Goal: Task Accomplishment & Management: Use online tool/utility

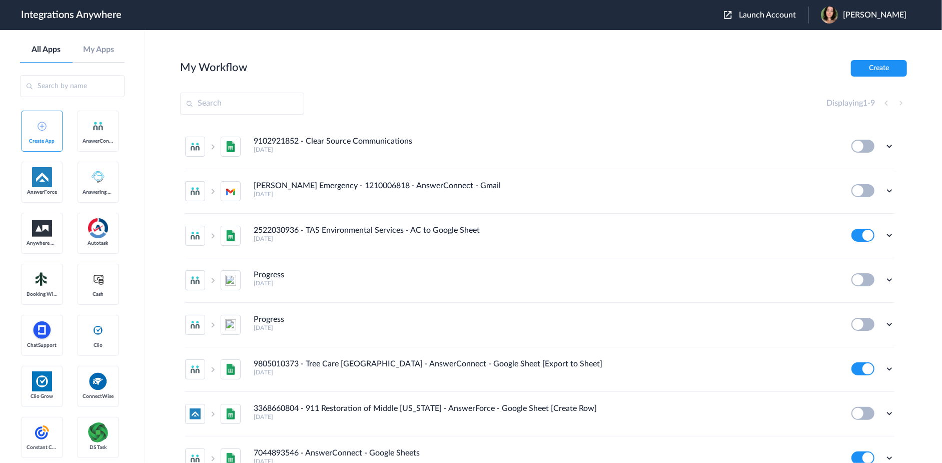
click at [789, 15] on span "Launch Account" at bounding box center [767, 15] width 57 height 8
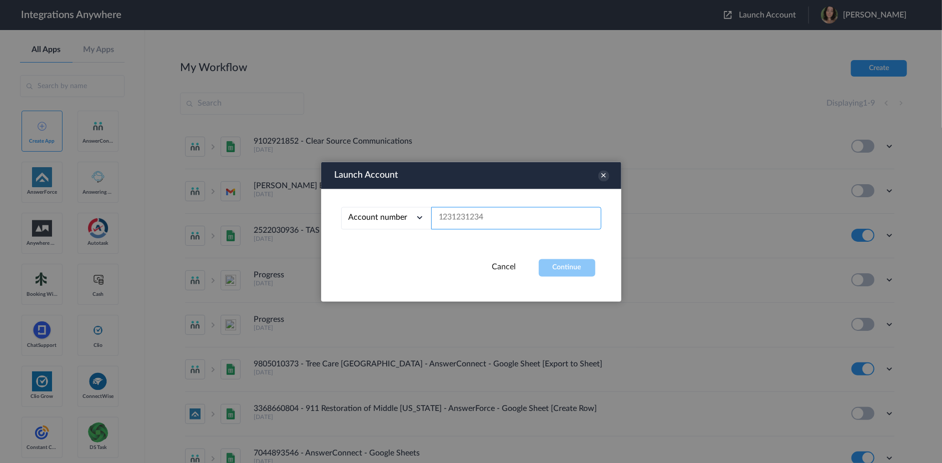
paste input "8777050301"
type input "8777050301"
click at [566, 267] on button "Continue" at bounding box center [567, 268] width 57 height 18
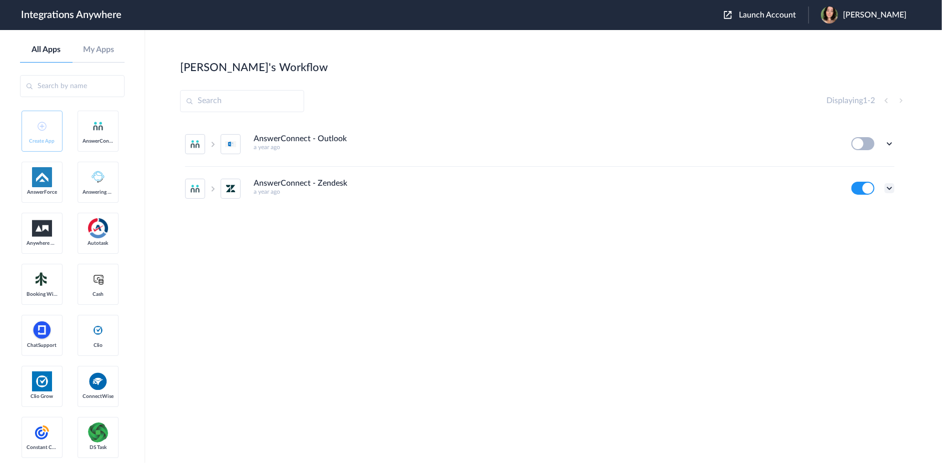
click at [889, 188] on icon at bounding box center [889, 188] width 10 height 10
click at [869, 206] on li "Edit" at bounding box center [861, 211] width 65 height 19
click at [892, 188] on icon at bounding box center [889, 188] width 10 height 10
click at [876, 226] on link "Task history" at bounding box center [861, 229] width 48 height 7
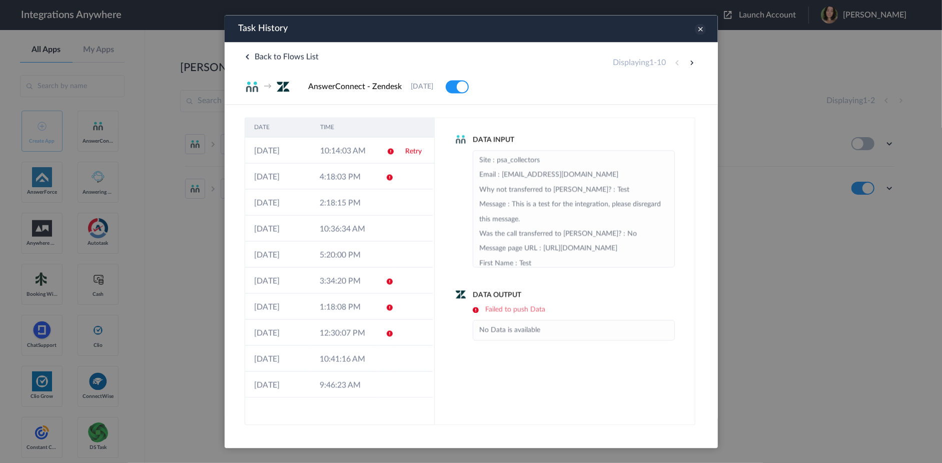
click at [695, 26] on icon at bounding box center [699, 29] width 11 height 11
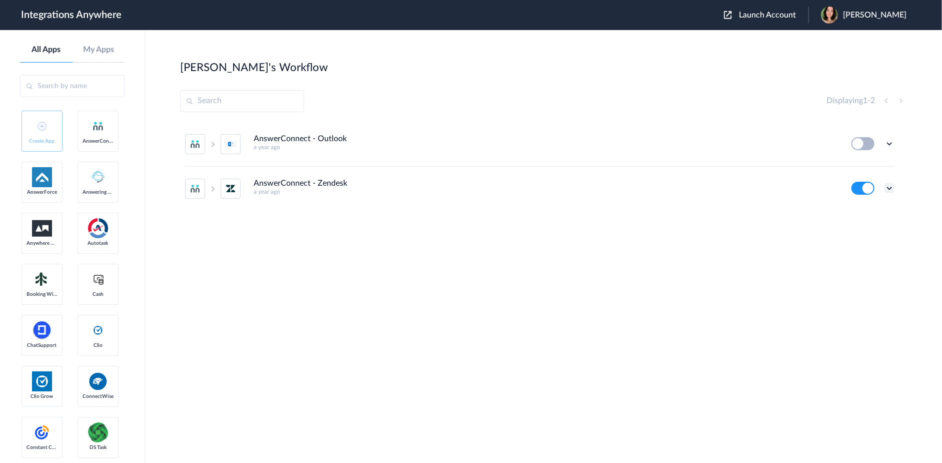
click at [889, 187] on icon at bounding box center [889, 188] width 10 height 10
click at [876, 230] on link "Task history" at bounding box center [861, 229] width 48 height 7
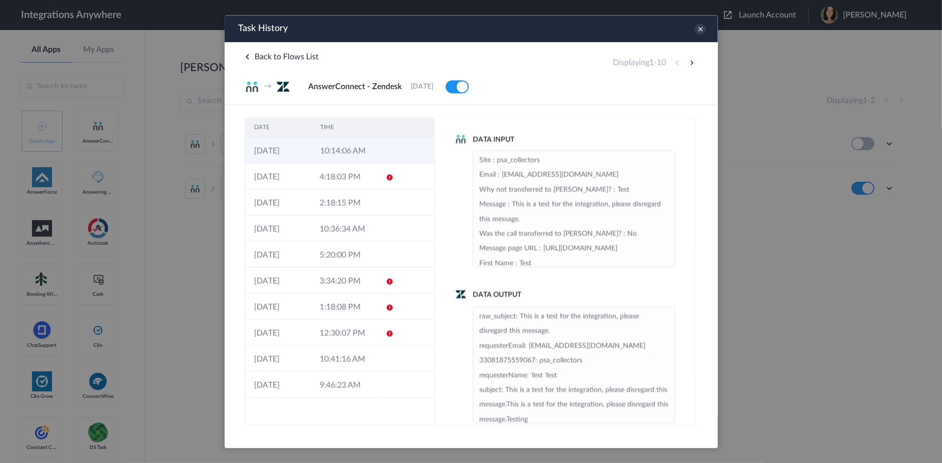
click at [349, 151] on td "10:14:06 AM" at bounding box center [344, 150] width 66 height 26
click at [456, 180] on div "Data Input Site : psa_collectors Email : [EMAIL_ADDRESS][DOMAIN_NAME] Why not t…" at bounding box center [564, 201] width 220 height 133
click at [699, 24] on icon at bounding box center [699, 29] width 11 height 11
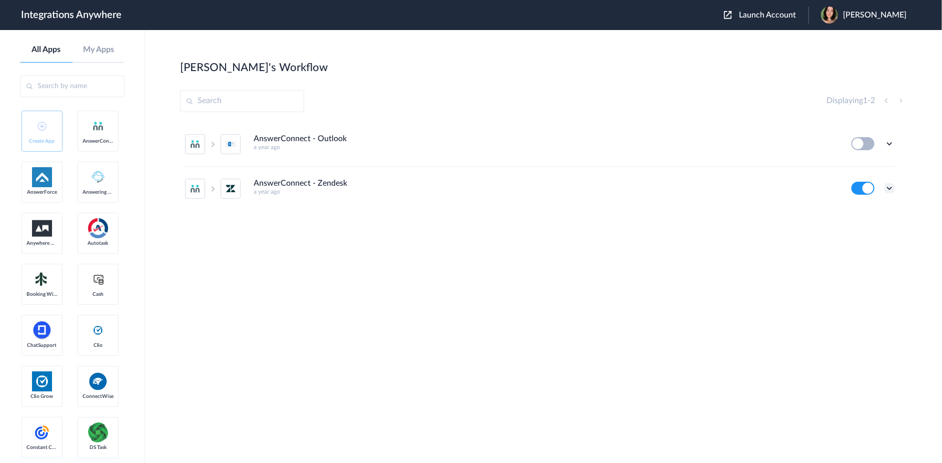
click at [888, 185] on icon at bounding box center [889, 188] width 10 height 10
click at [870, 231] on link "Task history" at bounding box center [861, 229] width 48 height 7
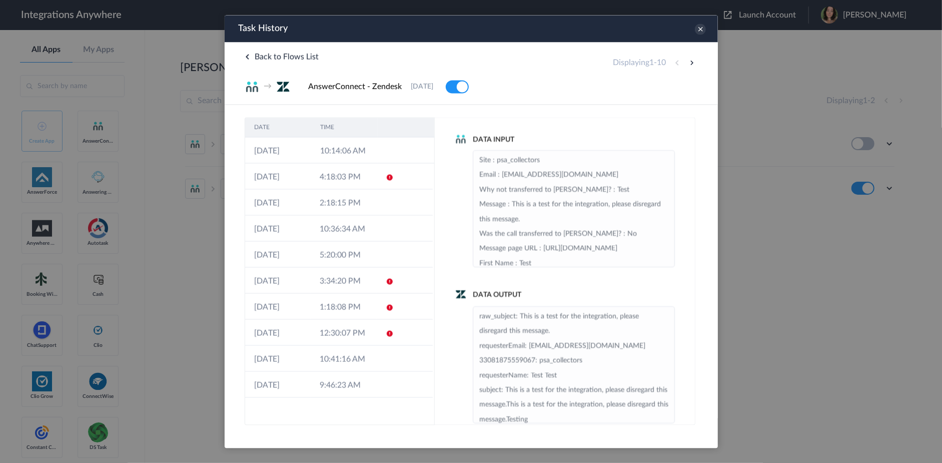
click at [452, 157] on div "Data Input Site : psa_collectors Email : [EMAIL_ADDRESS][DOMAIN_NAME] Why not t…" at bounding box center [564, 271] width 261 height 308
click at [700, 28] on icon at bounding box center [699, 29] width 11 height 11
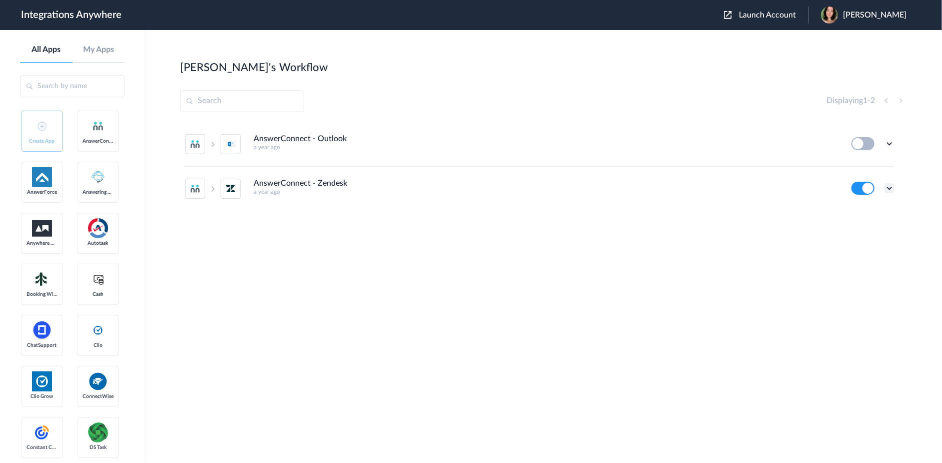
click at [890, 186] on icon at bounding box center [889, 188] width 10 height 10
click at [878, 226] on link "Task history" at bounding box center [861, 229] width 48 height 7
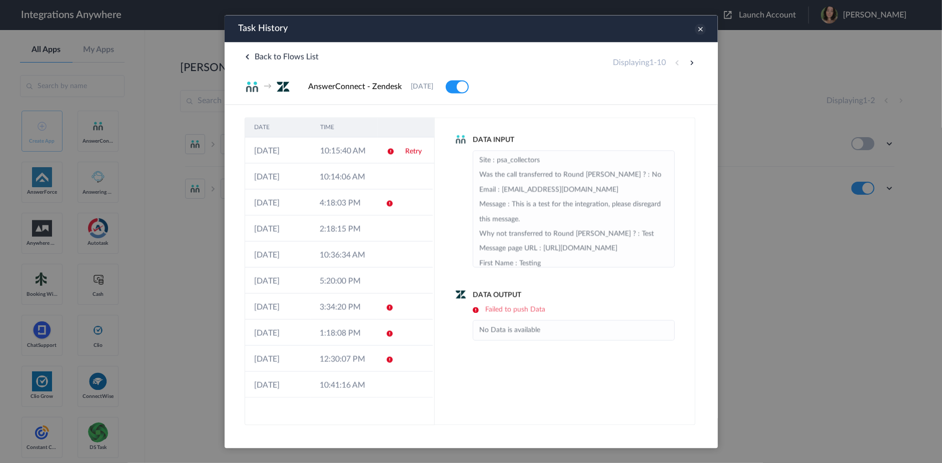
click at [697, 28] on icon at bounding box center [699, 29] width 11 height 11
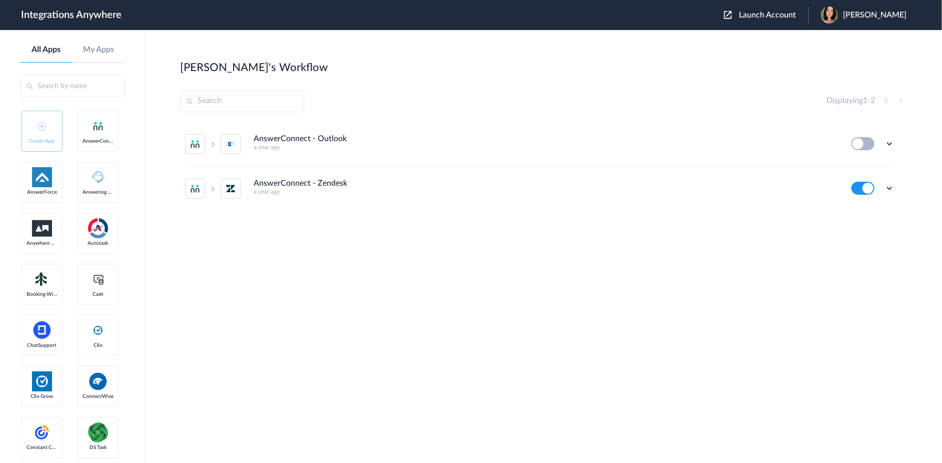
click at [517, 53] on main "[PERSON_NAME]'s Workflow Create Displaying 1 - 2 AnswerConnect - Outlook a year…" at bounding box center [543, 246] width 797 height 433
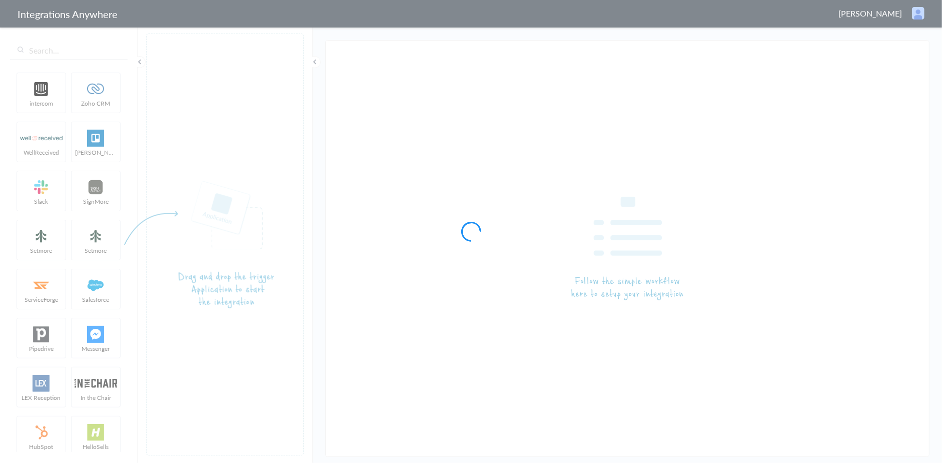
type input "AnswerConnect - Zendesk"
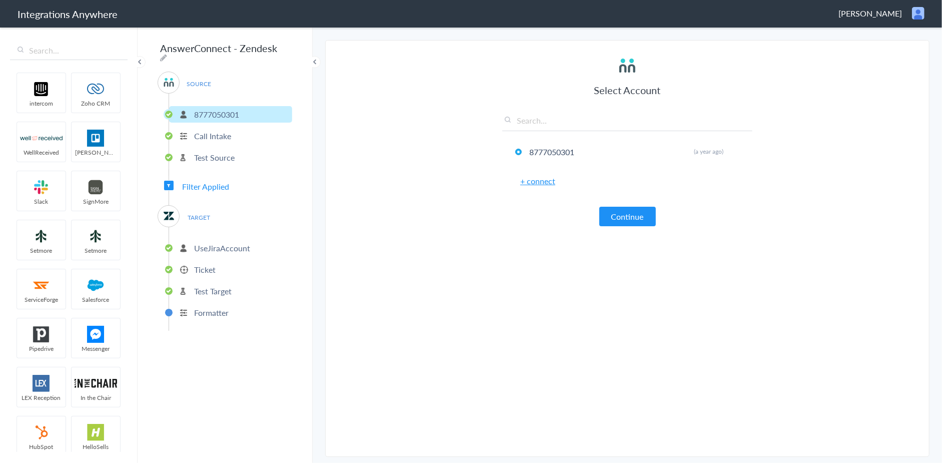
click at [202, 286] on p "Test Target" at bounding box center [213, 291] width 38 height 12
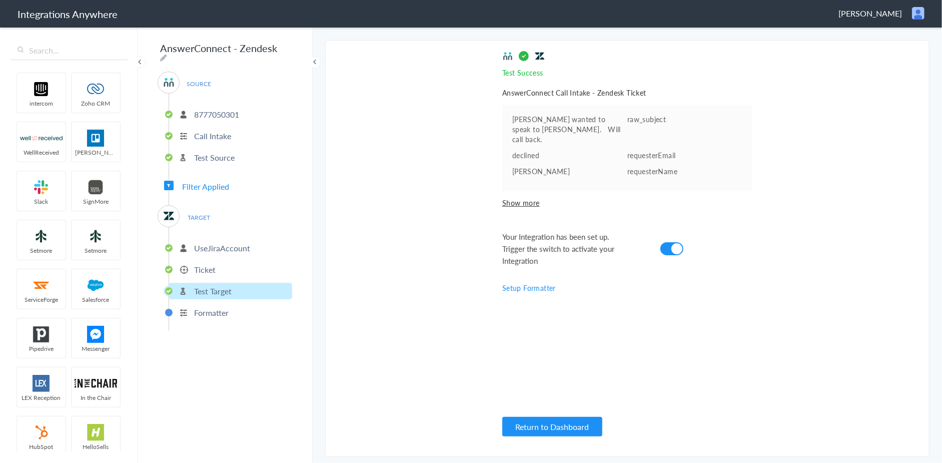
click at [208, 268] on p "Ticket" at bounding box center [205, 270] width 22 height 12
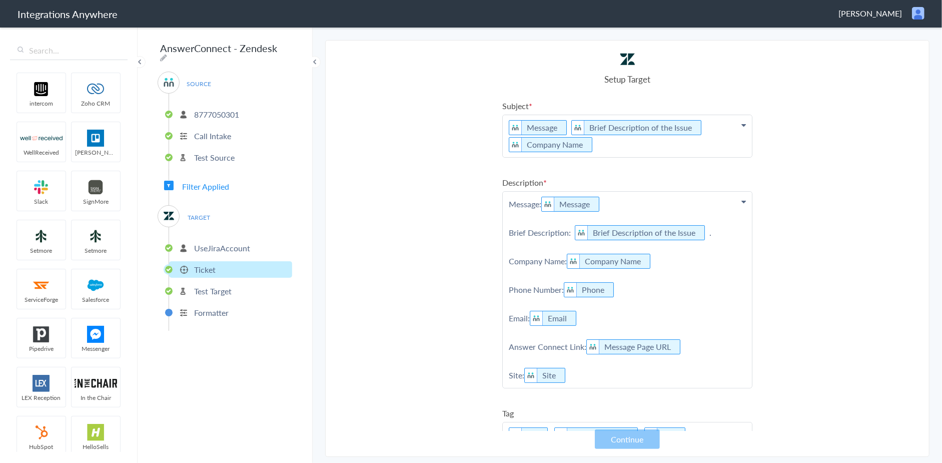
click at [867, 215] on section "Select Account 8777050301 Rename Delete (a year ago) + connect Continue Setup S…" at bounding box center [627, 248] width 604 height 417
click at [477, 158] on section "Select Account 8777050301 Rename Delete (a year ago) + connect Continue Setup S…" at bounding box center [627, 248] width 604 height 417
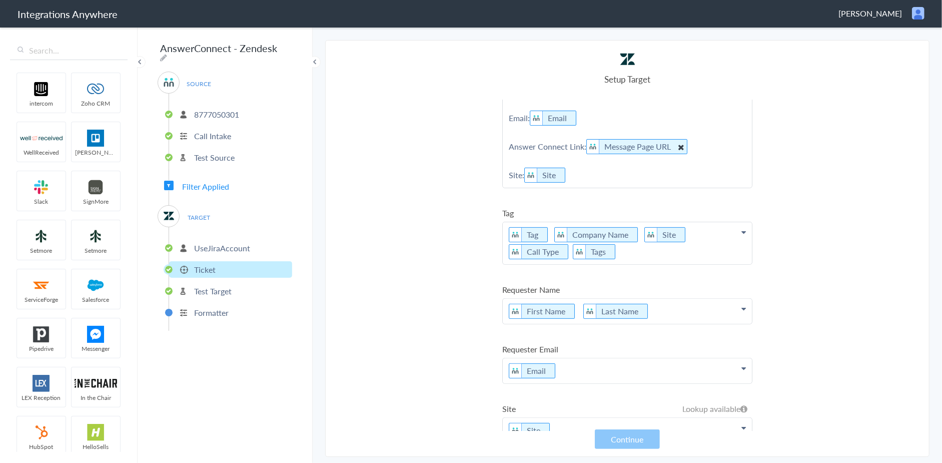
scroll to position [250, 0]
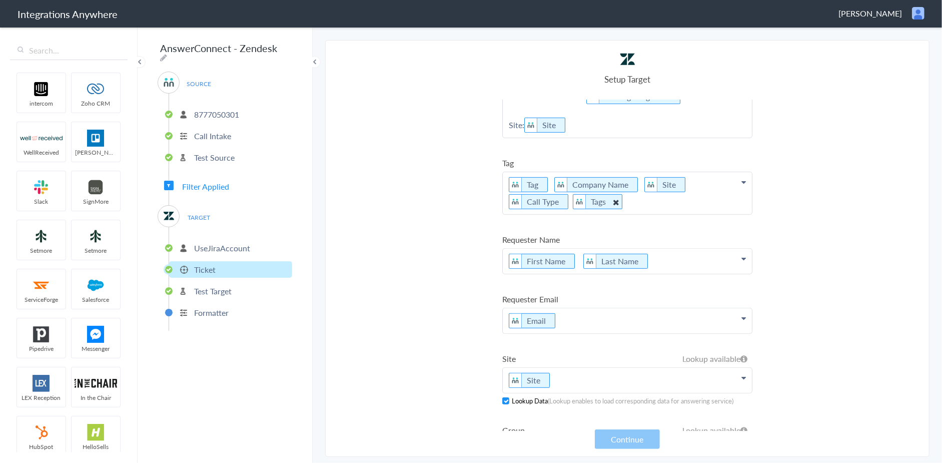
click at [575, 196] on img at bounding box center [579, 202] width 13 height 14
click at [590, 199] on li "Tags" at bounding box center [598, 201] width 50 height 15
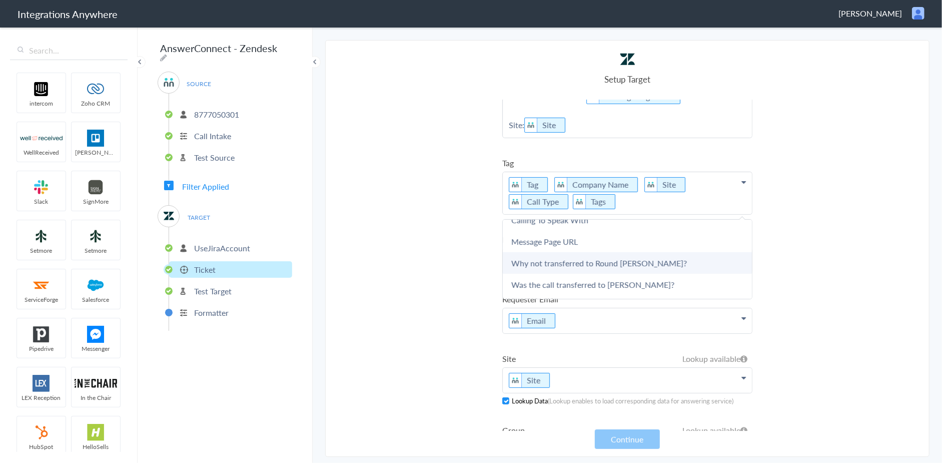
scroll to position [774, 0]
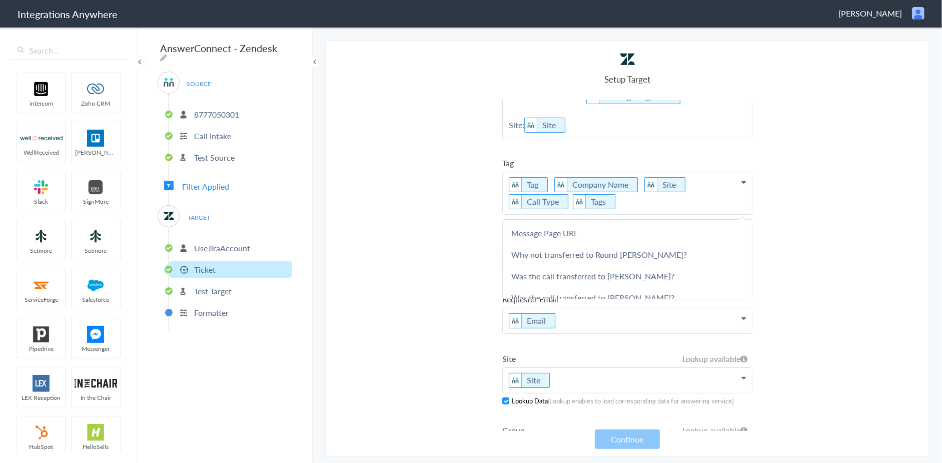
click at [428, 225] on section "Select Account 8777050301 Rename Delete (a year ago) + connect Continue Setup S…" at bounding box center [627, 248] width 604 height 417
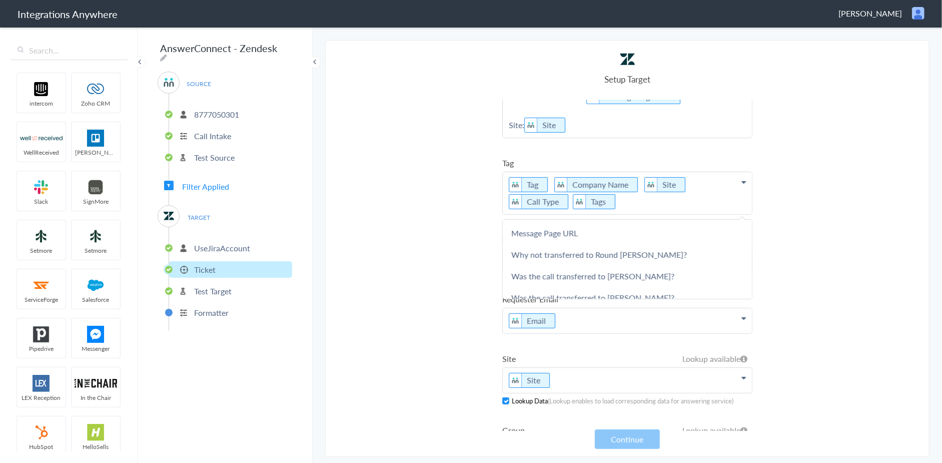
click at [417, 201] on section "Select Account 8777050301 Rename Delete (a year ago) + connect Continue Setup S…" at bounding box center [627, 248] width 604 height 417
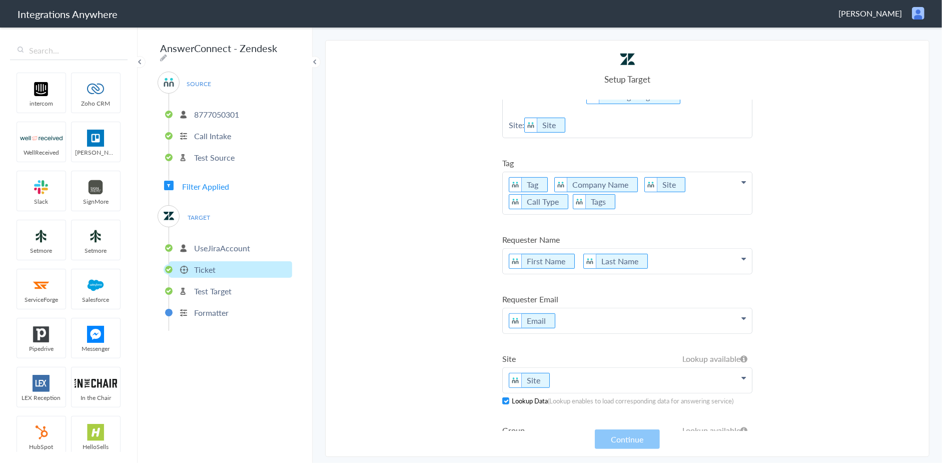
click at [825, 230] on section "Select Account 8777050301 Rename Delete (a year ago) + connect Continue Setup S…" at bounding box center [627, 248] width 604 height 417
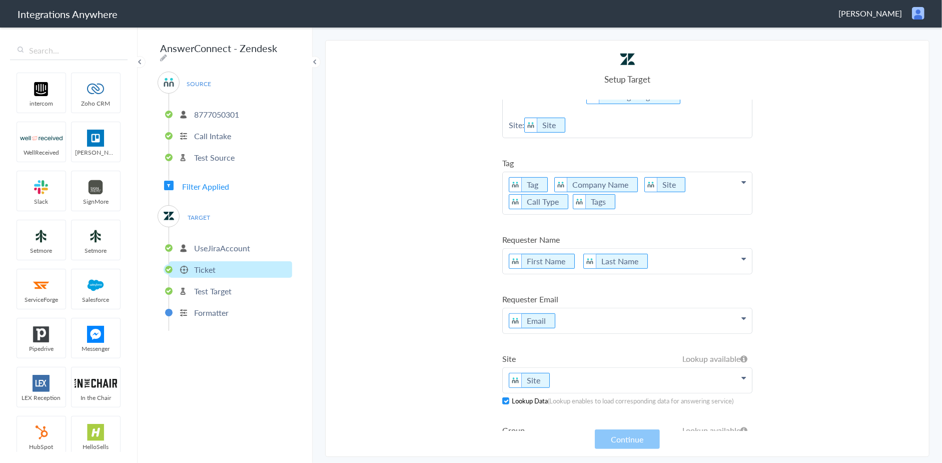
click at [223, 109] on p "8777050301" at bounding box center [216, 115] width 45 height 12
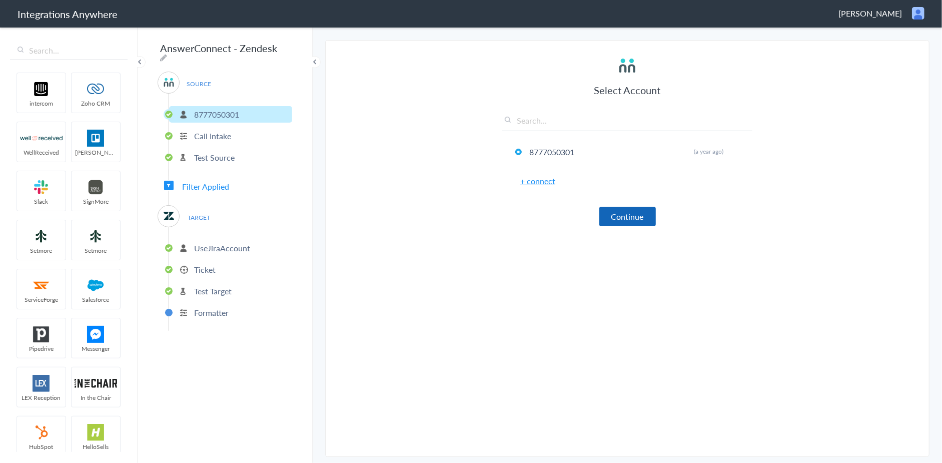
click at [631, 212] on button "Continue" at bounding box center [627, 217] width 57 height 20
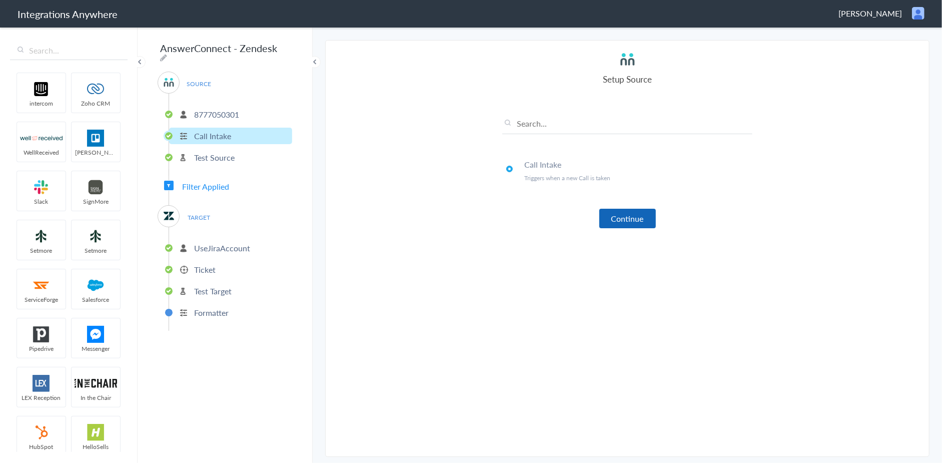
click at [611, 214] on button "Continue" at bounding box center [627, 219] width 57 height 20
